Goal: Book appointment/travel/reservation

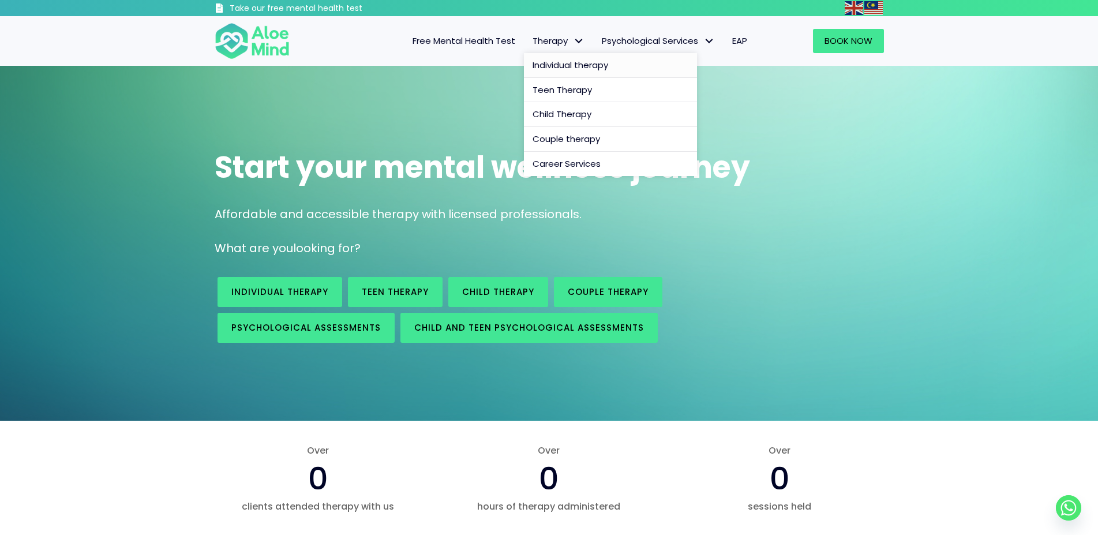
click at [579, 68] on span "Individual therapy" at bounding box center [571, 65] width 76 height 12
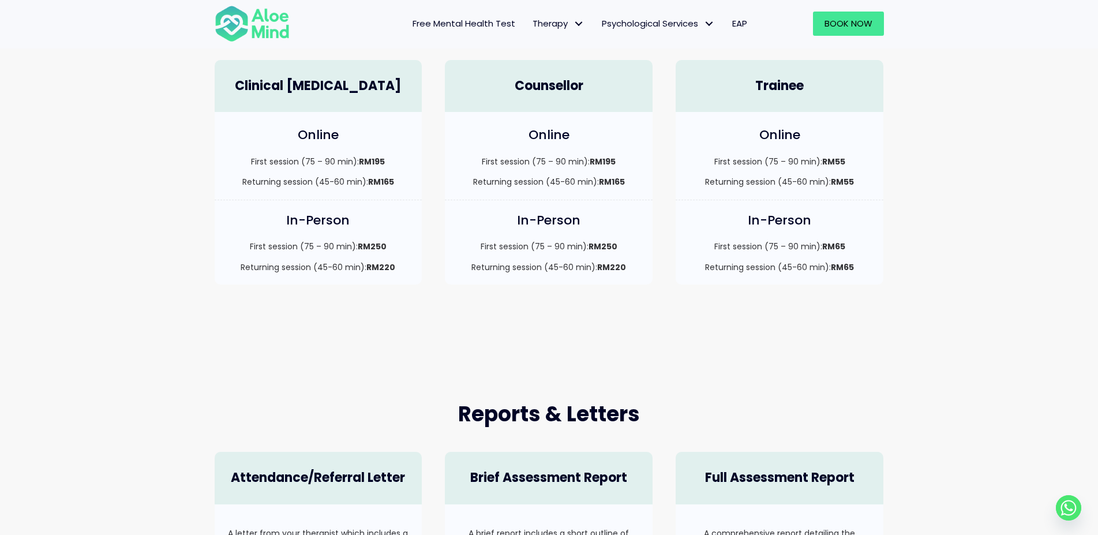
scroll to position [59, 0]
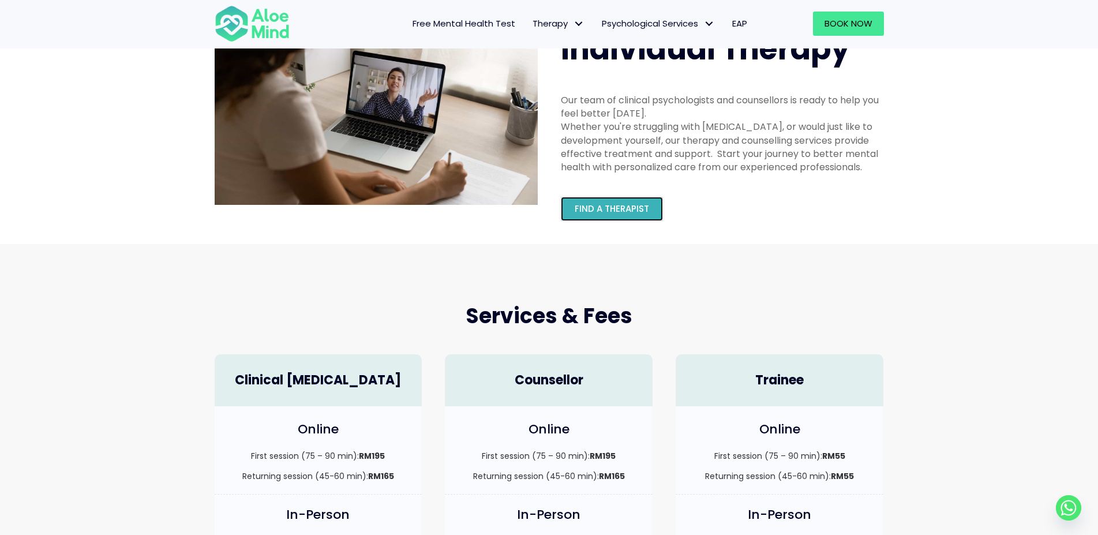
click at [606, 211] on span "Find a therapist" at bounding box center [612, 209] width 74 height 12
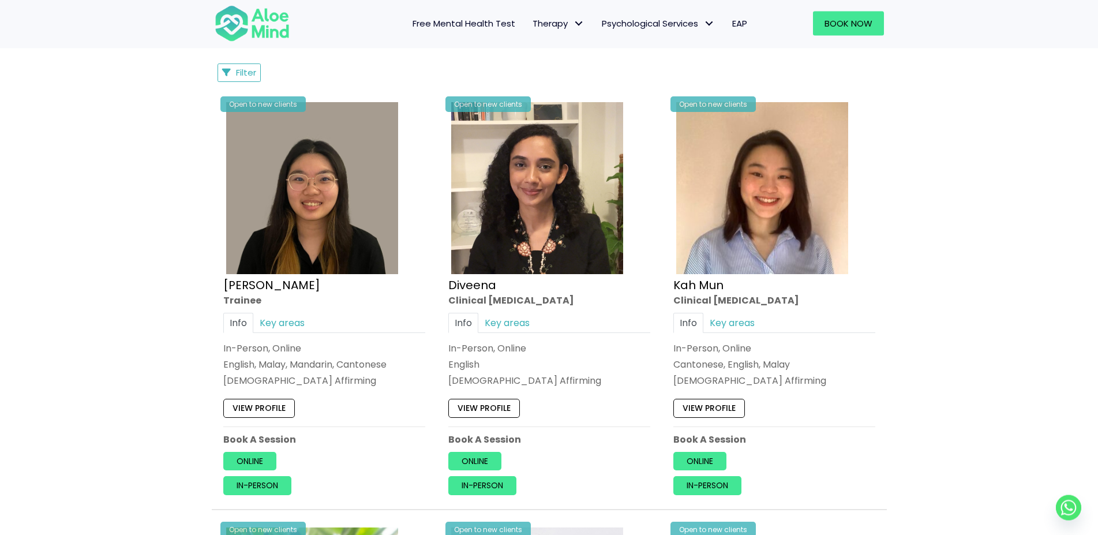
scroll to position [589, 0]
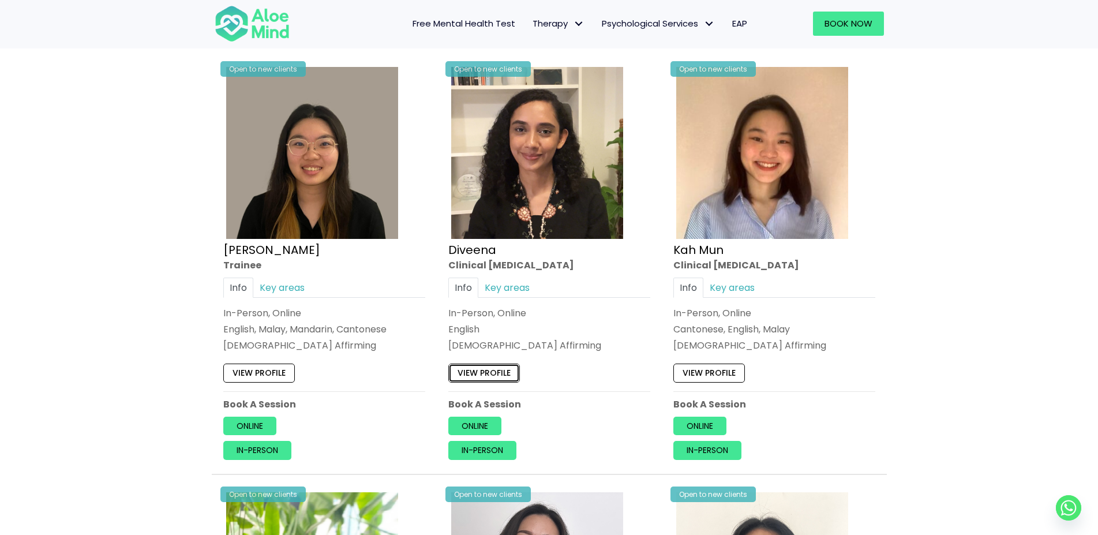
click at [493, 374] on link "View profile" at bounding box center [484, 373] width 72 height 18
click at [705, 373] on link "View profile" at bounding box center [709, 373] width 72 height 18
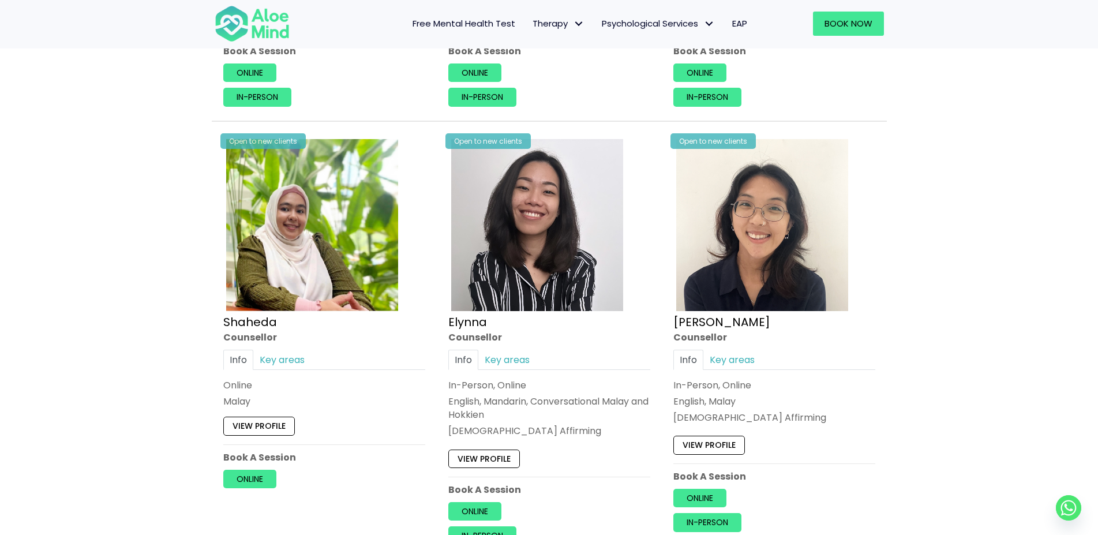
scroll to position [1001, 0]
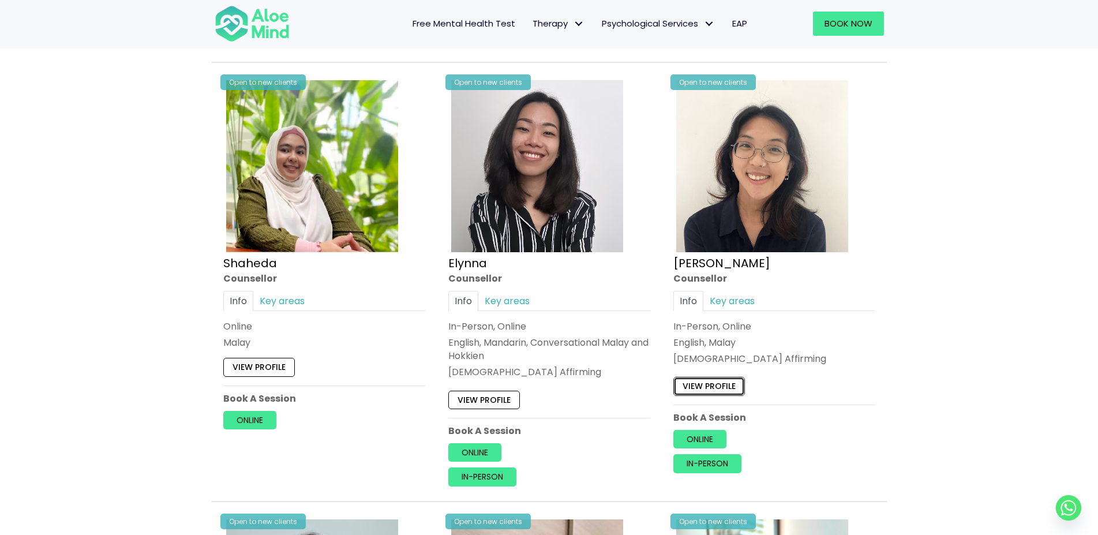
click at [705, 391] on link "View profile" at bounding box center [709, 386] width 72 height 18
click at [497, 398] on link "View profile" at bounding box center [484, 400] width 72 height 18
click at [512, 304] on link "Key areas" at bounding box center [507, 301] width 58 height 20
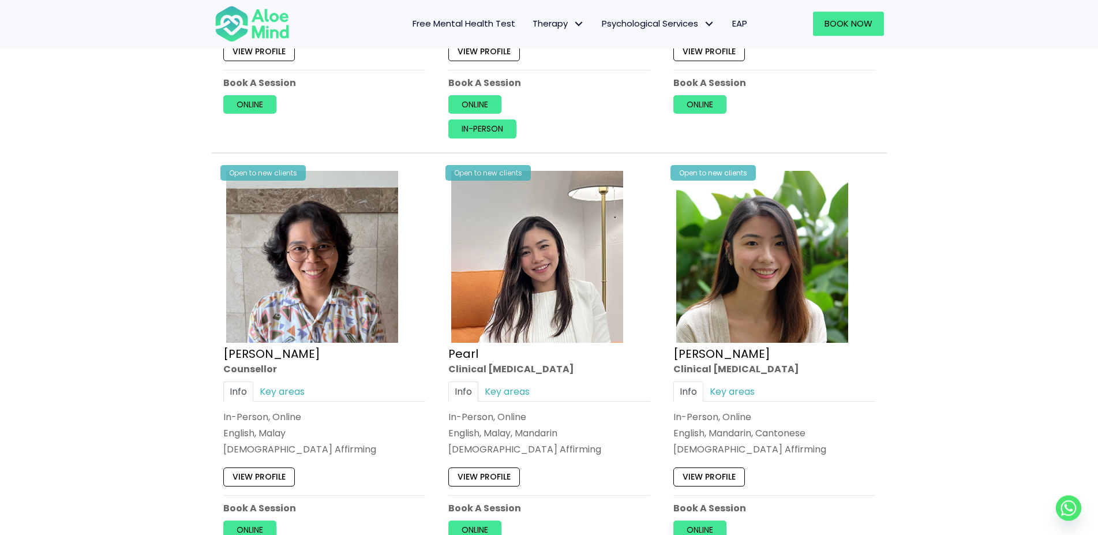
scroll to position [2354, 0]
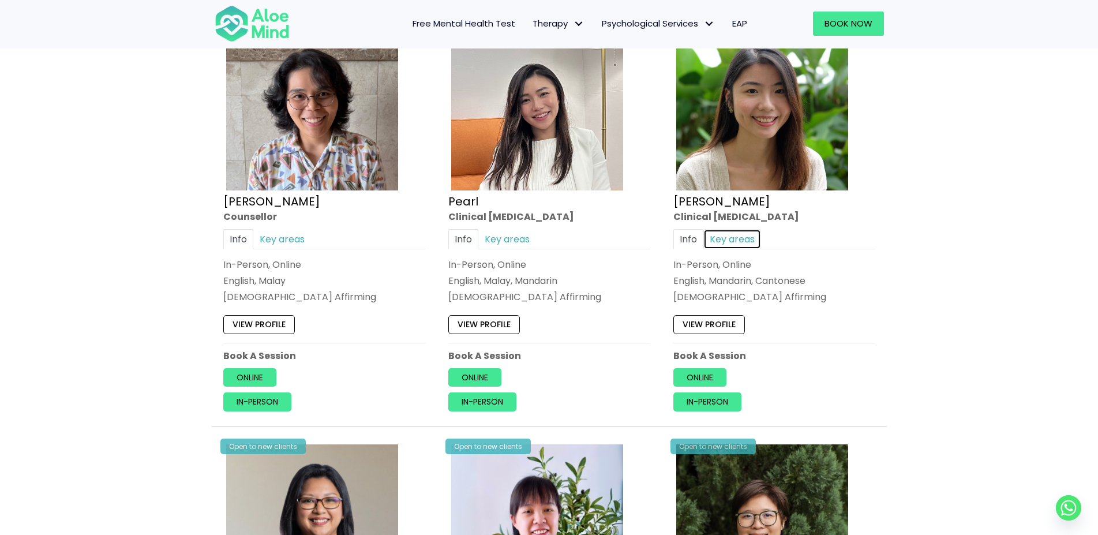
click at [730, 231] on link "Key areas" at bounding box center [732, 239] width 58 height 20
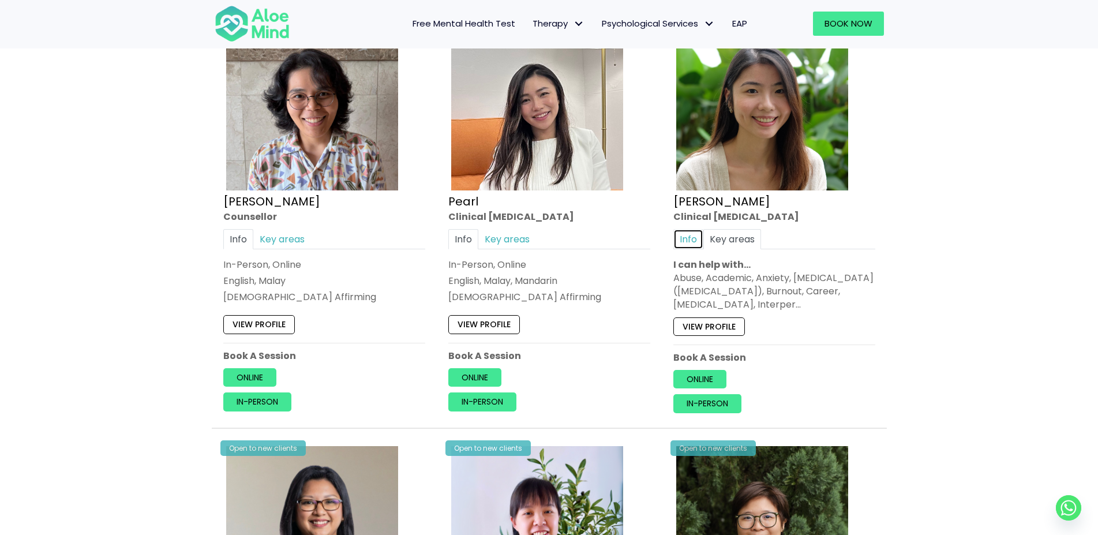
click at [697, 230] on link "Info" at bounding box center [688, 239] width 30 height 20
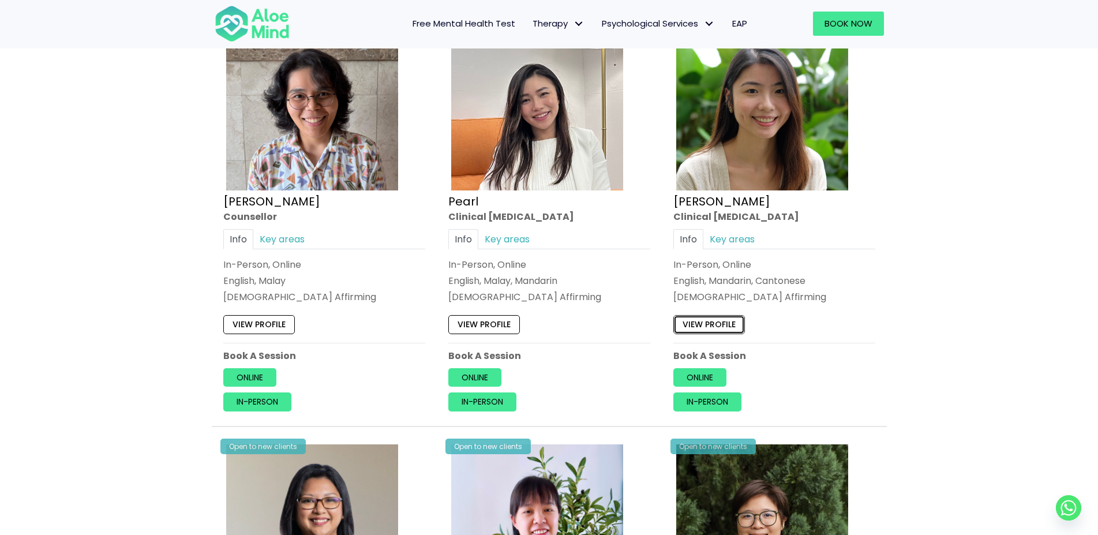
click at [714, 316] on link "View profile" at bounding box center [709, 325] width 72 height 18
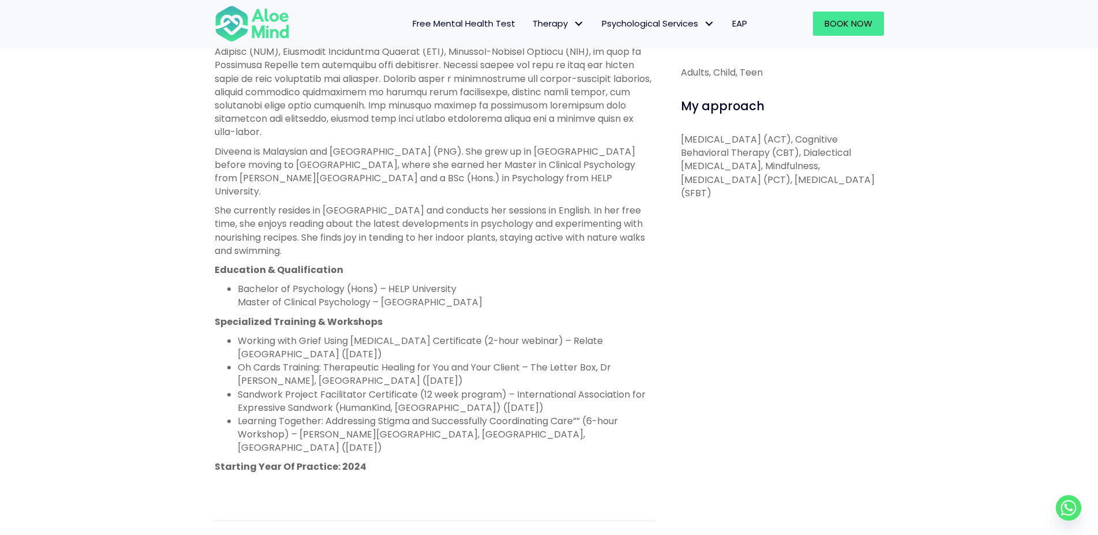
scroll to position [353, 0]
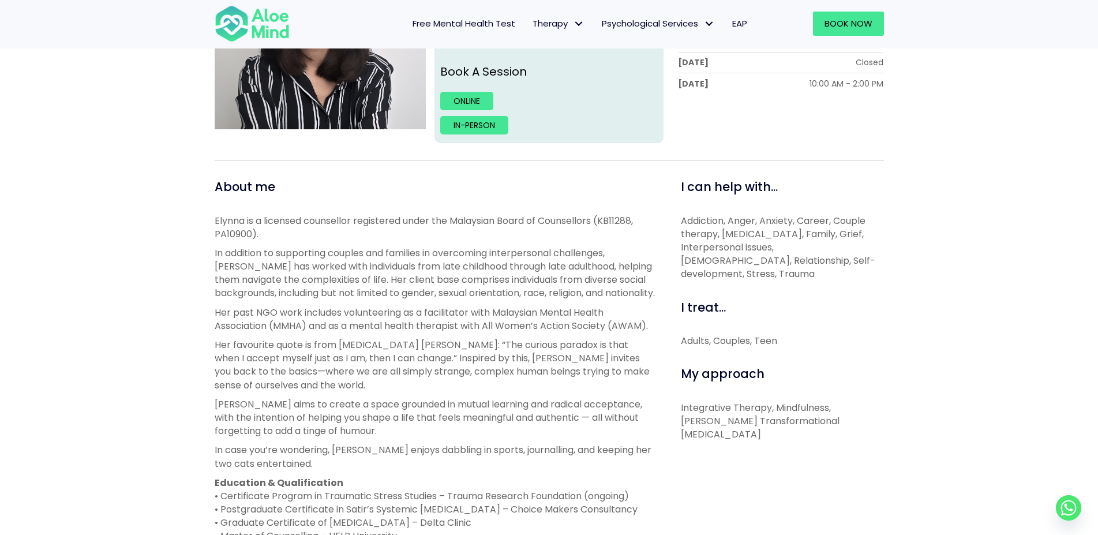
scroll to position [59, 0]
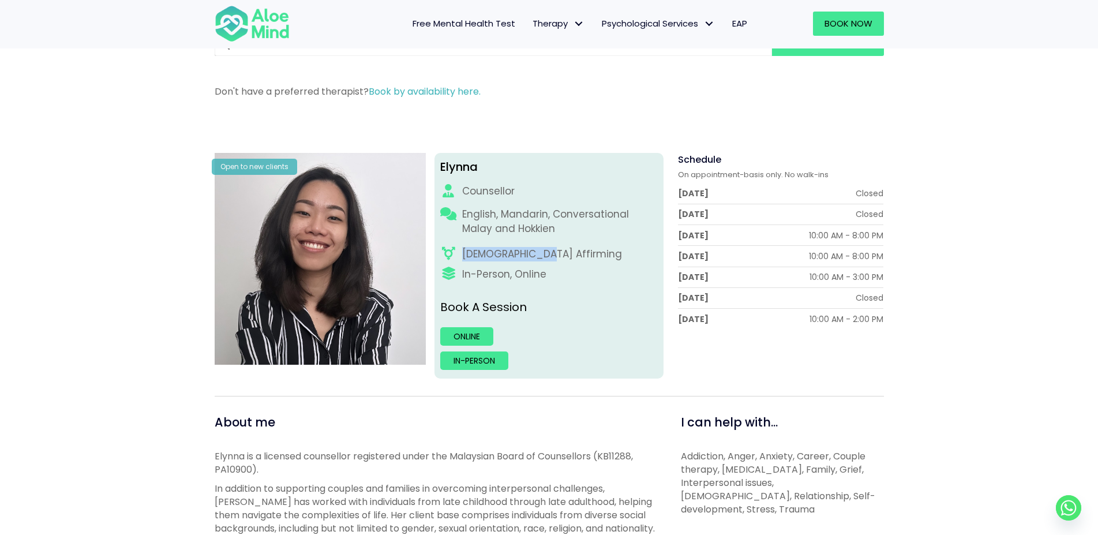
drag, startPoint x: 460, startPoint y: 256, endPoint x: 535, endPoint y: 267, distance: 75.9
click at [540, 257] on div "[DEMOGRAPHIC_DATA] Affirming" at bounding box center [549, 254] width 218 height 14
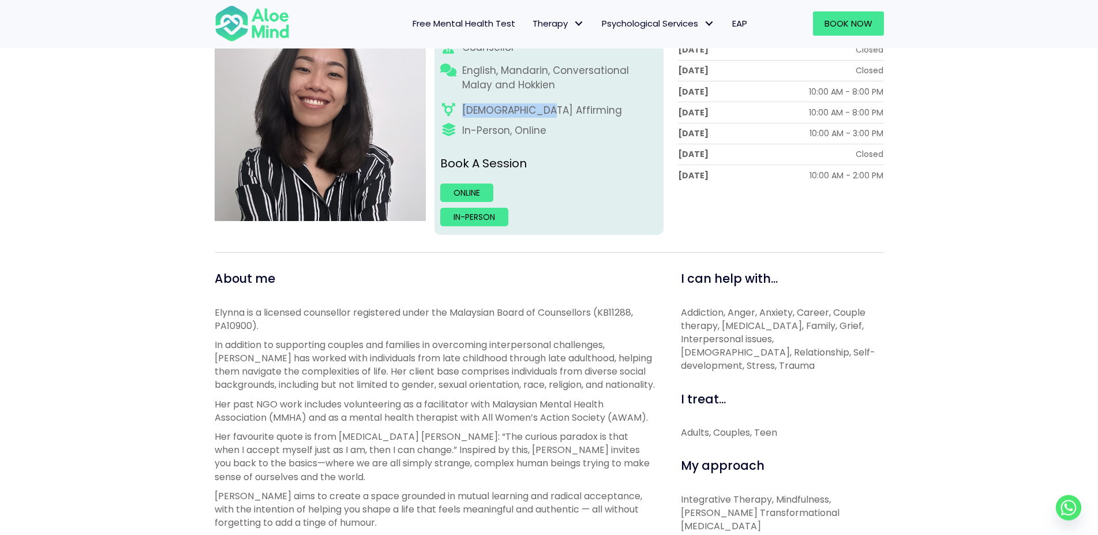
scroll to position [177, 0]
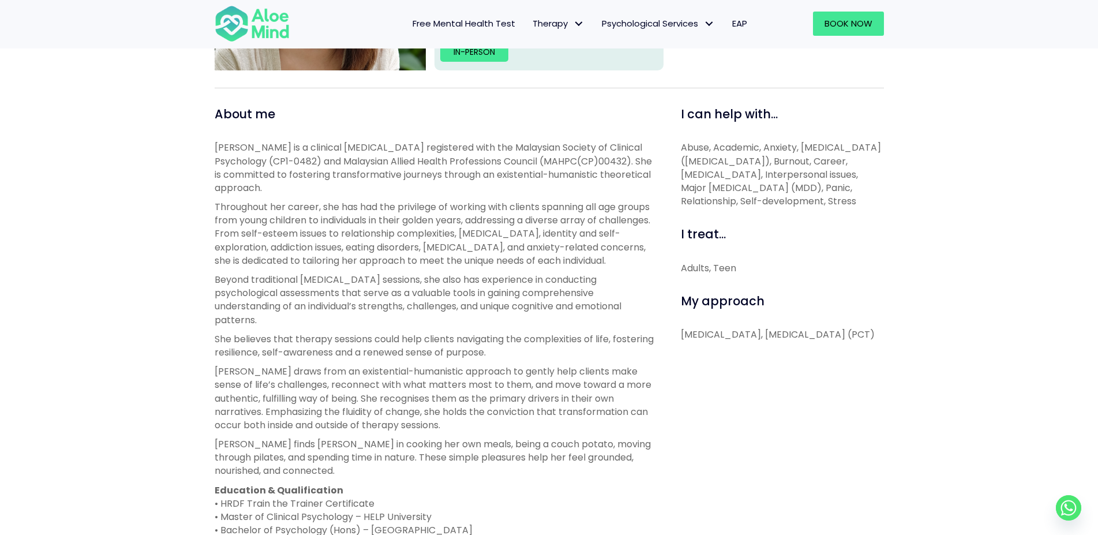
scroll to position [59, 0]
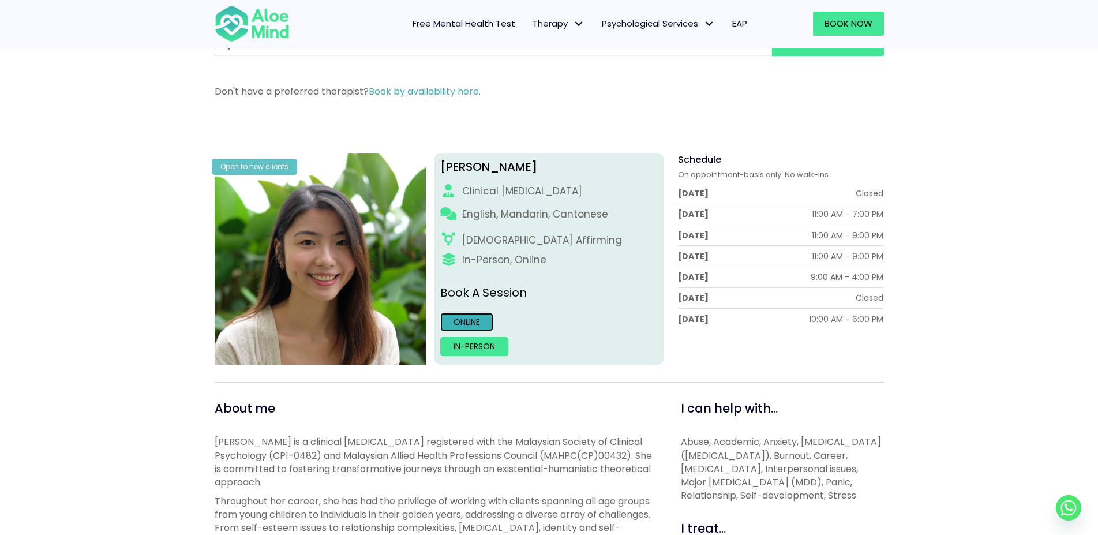
click at [474, 324] on link "Online" at bounding box center [466, 322] width 53 height 18
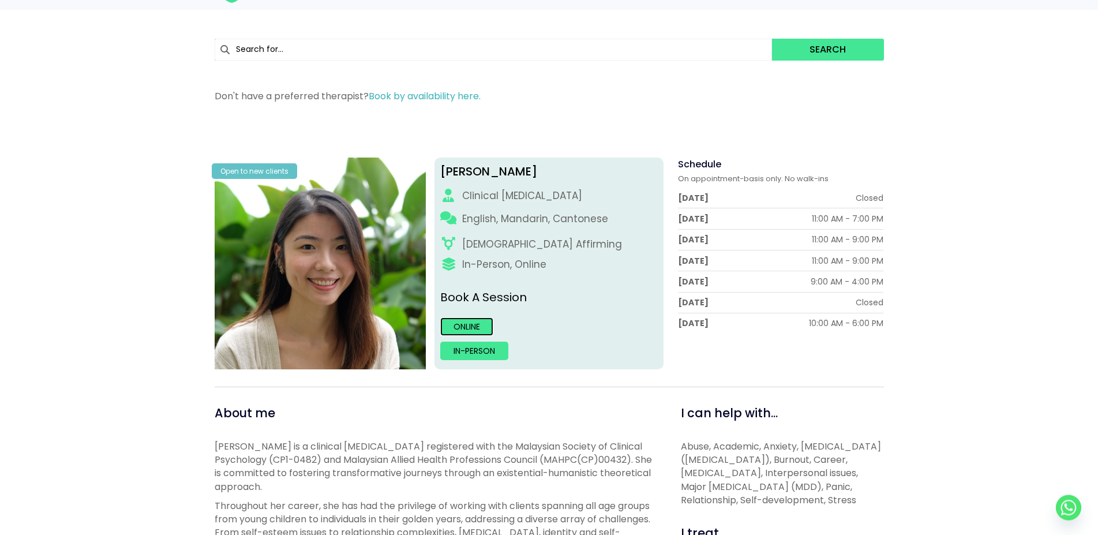
scroll to position [0, 0]
